Goal: Find specific page/section: Find specific page/section

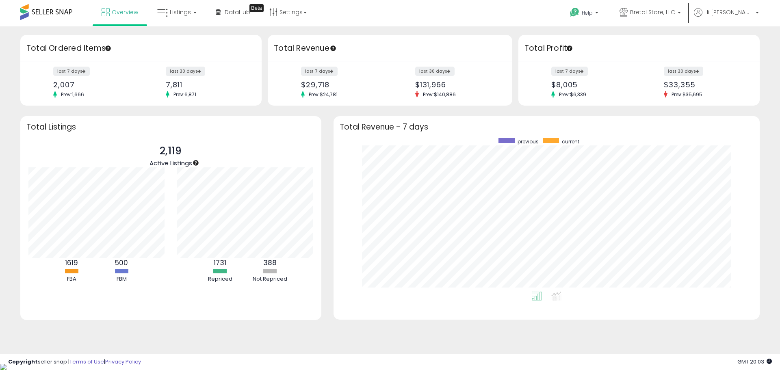
scroll to position [154, 410]
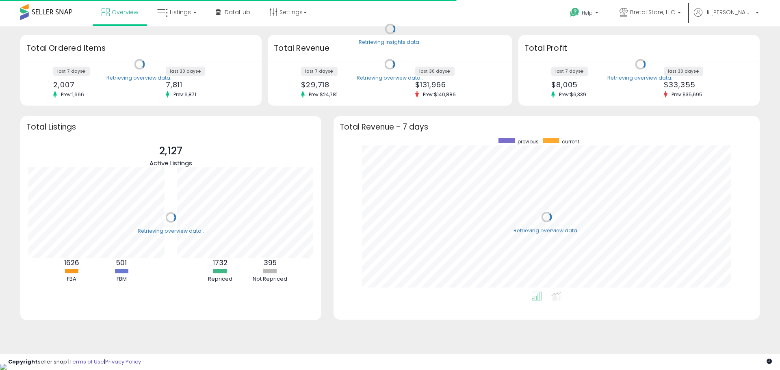
scroll to position [154, 410]
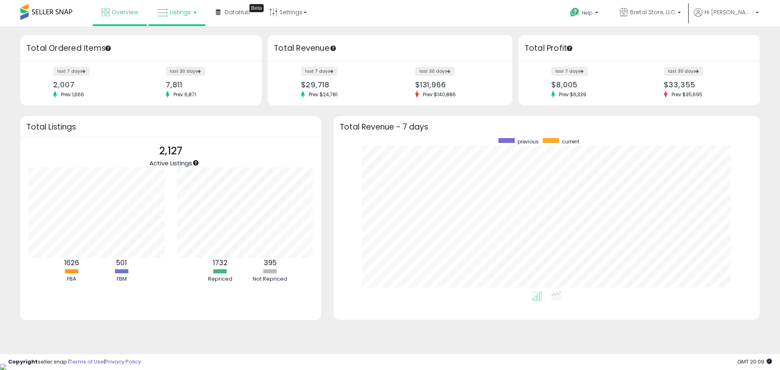
click at [173, 16] on span "Listings" at bounding box center [180, 12] width 21 height 8
click at [175, 43] on icon at bounding box center [182, 40] width 35 height 11
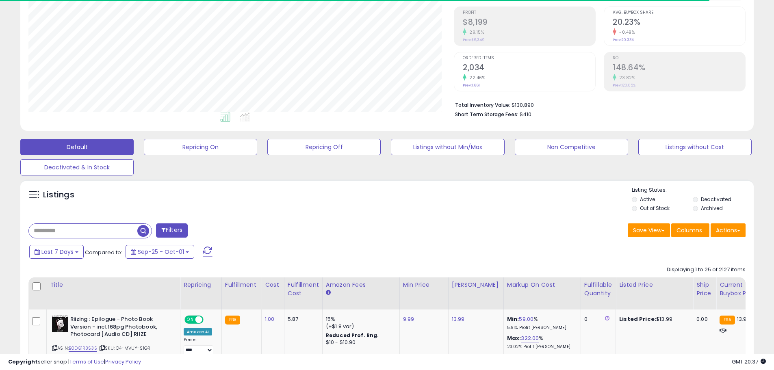
scroll to position [244, 0]
